Goal: Ask a question

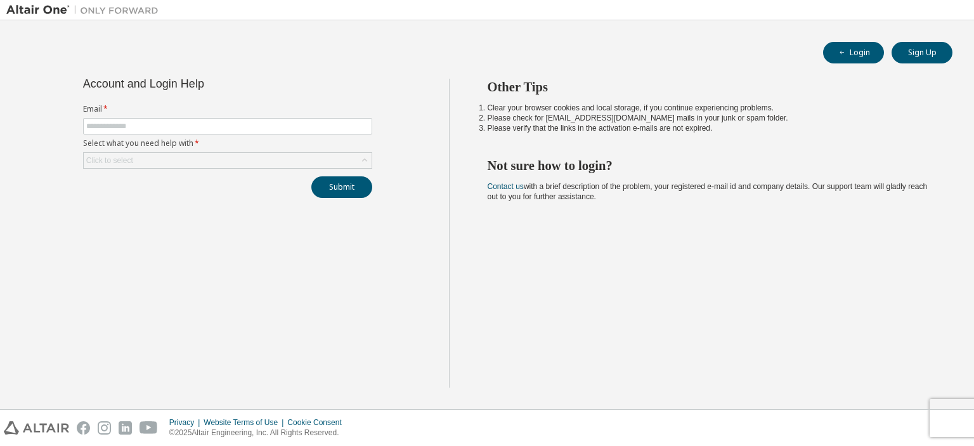
click at [188, 134] on form "Email * Select what you need help with * Click to select" at bounding box center [227, 136] width 289 height 65
click at [186, 133] on span at bounding box center [227, 126] width 289 height 16
click at [184, 131] on span at bounding box center [227, 126] width 289 height 16
click at [179, 119] on span at bounding box center [227, 126] width 289 height 16
click at [184, 126] on input "text" at bounding box center [227, 126] width 283 height 10
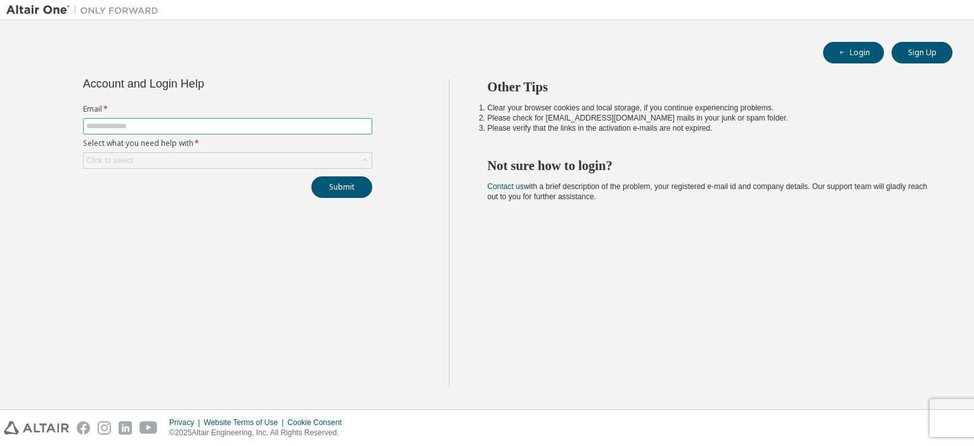
click at [254, 119] on span at bounding box center [227, 126] width 289 height 16
click at [257, 125] on input "text" at bounding box center [227, 126] width 283 height 10
type input "**********"
click at [167, 160] on div "Click to select" at bounding box center [228, 160] width 288 height 15
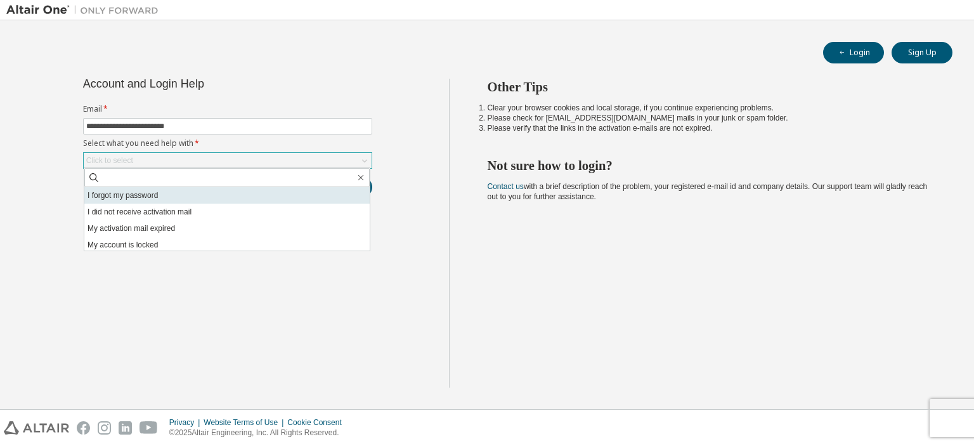
click at [155, 192] on li "I forgot my password" at bounding box center [226, 195] width 285 height 16
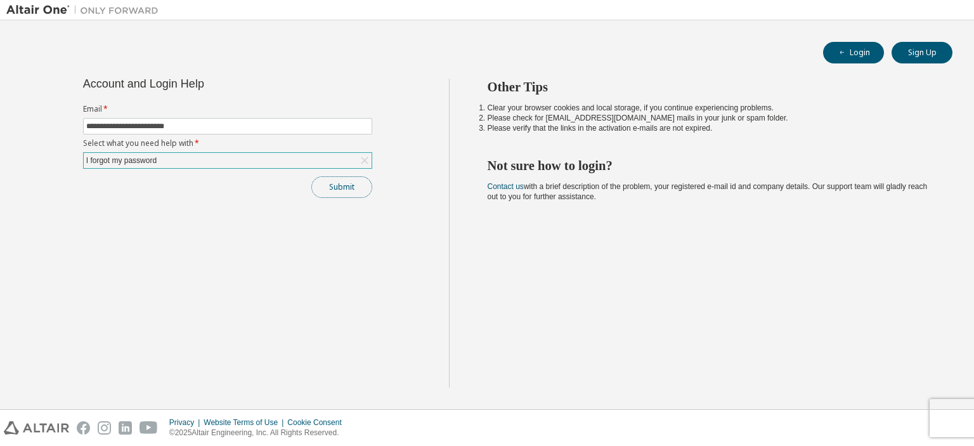
click at [321, 179] on button "Submit" at bounding box center [341, 187] width 61 height 22
